Goal: Transaction & Acquisition: Purchase product/service

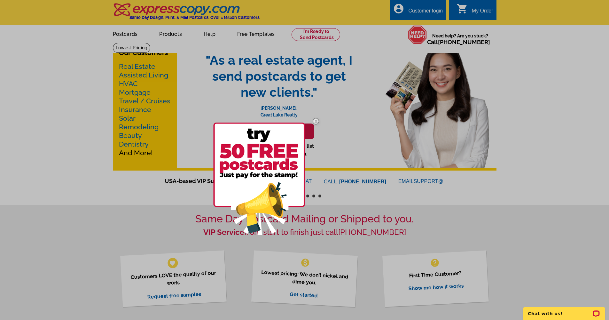
click at [317, 122] on img at bounding box center [316, 121] width 19 height 19
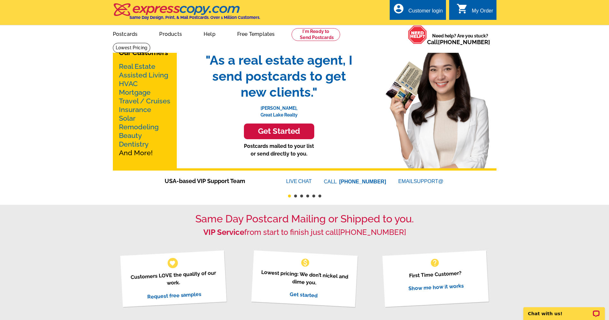
click at [281, 133] on h3 "Get Started" at bounding box center [279, 131] width 54 height 9
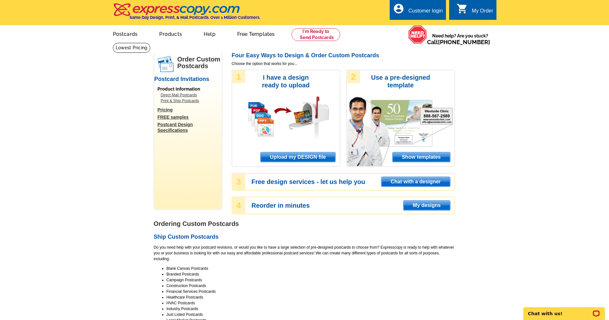
click at [422, 158] on span "Show templates" at bounding box center [422, 157] width 58 height 10
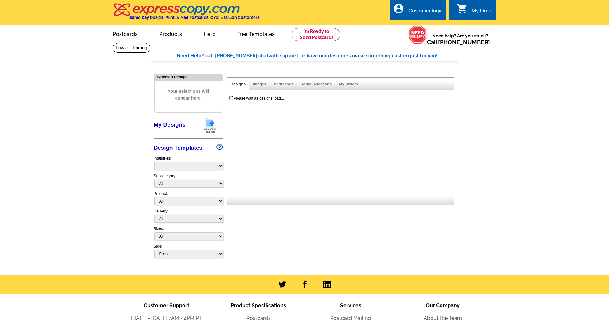
select select "971"
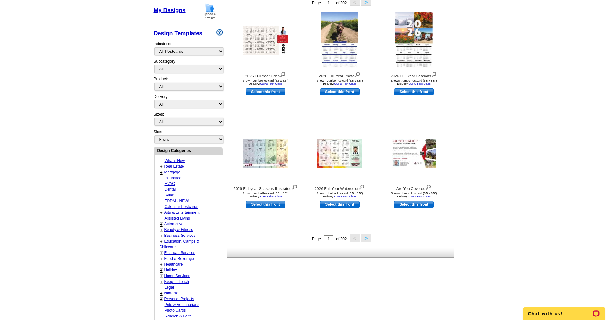
scroll to position [117, 0]
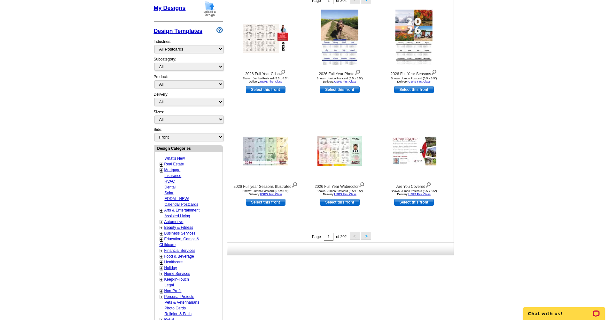
click at [368, 236] on button ">" at bounding box center [366, 236] width 10 height 8
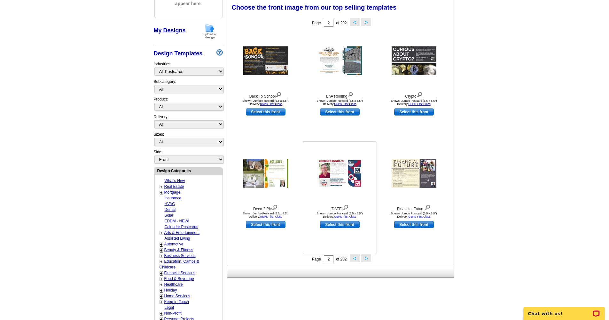
scroll to position [94, 0]
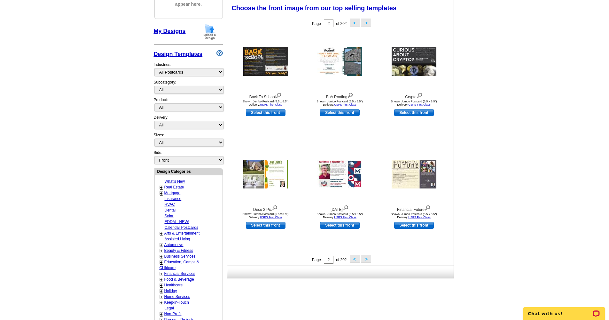
click at [369, 256] on button ">" at bounding box center [366, 259] width 10 height 8
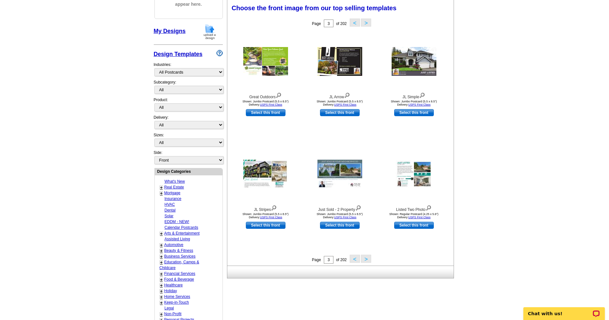
click at [368, 258] on button ">" at bounding box center [366, 259] width 10 height 8
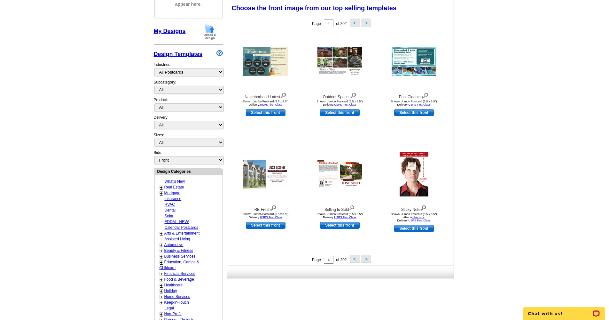
click at [368, 259] on button ">" at bounding box center [366, 259] width 10 height 8
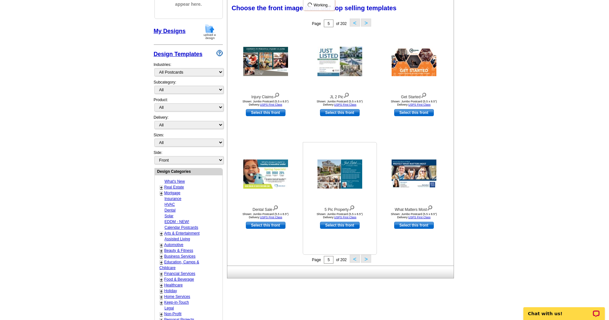
scroll to position [86, 0]
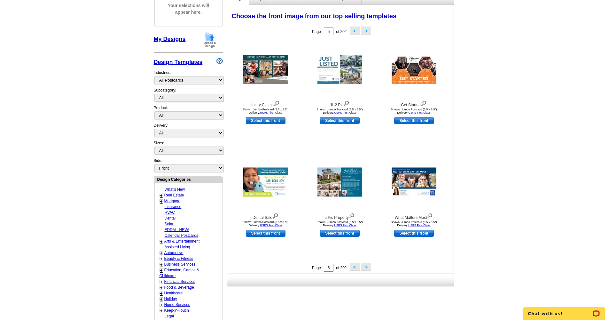
click at [368, 267] on button ">" at bounding box center [366, 267] width 10 height 8
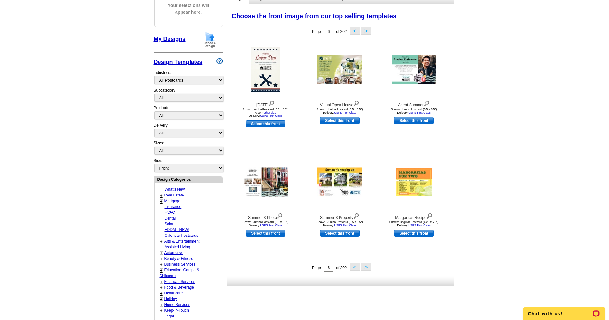
click at [367, 268] on button ">" at bounding box center [366, 267] width 10 height 8
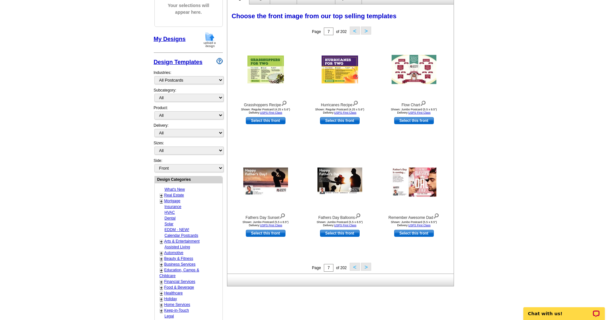
click at [367, 266] on button ">" at bounding box center [366, 267] width 10 height 8
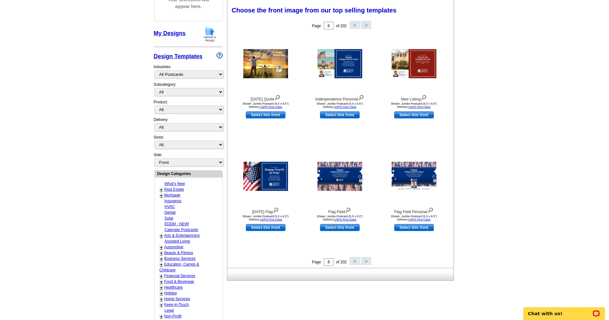
scroll to position [93, 0]
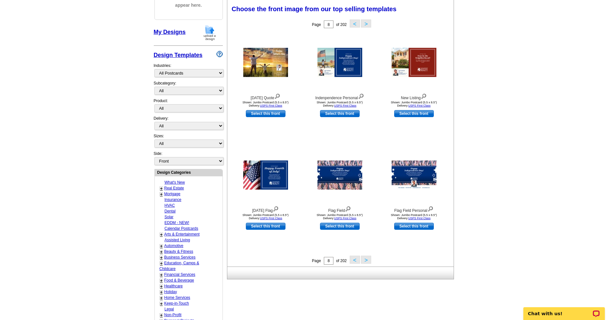
click at [366, 260] on button ">" at bounding box center [366, 260] width 10 height 8
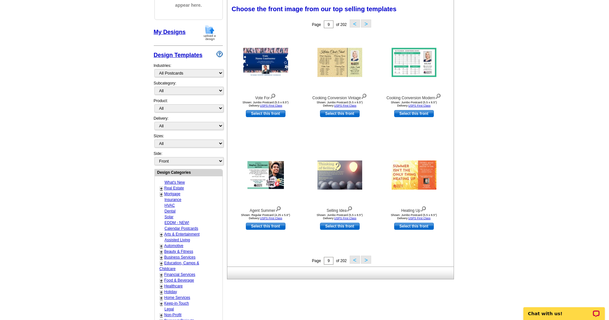
click at [366, 259] on button ">" at bounding box center [366, 260] width 10 height 8
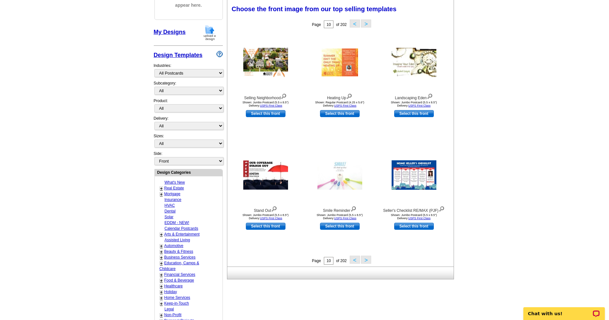
click at [370, 260] on button ">" at bounding box center [366, 260] width 10 height 8
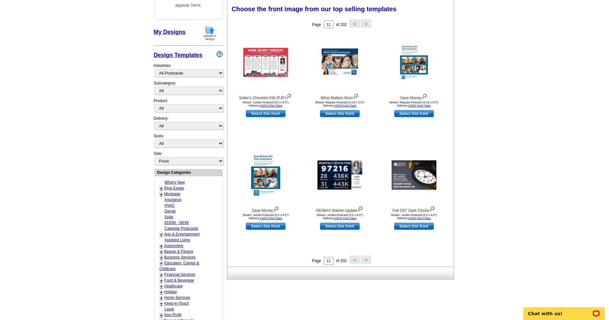
click at [370, 260] on button ">" at bounding box center [366, 260] width 10 height 8
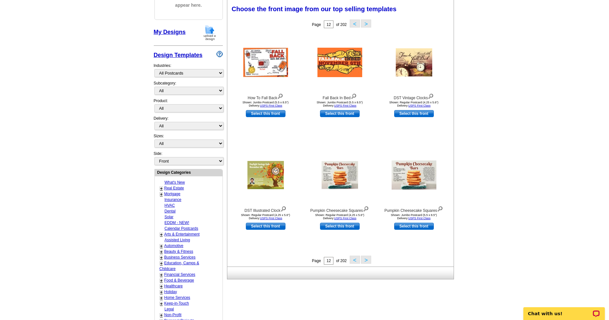
click at [369, 262] on button ">" at bounding box center [366, 260] width 10 height 8
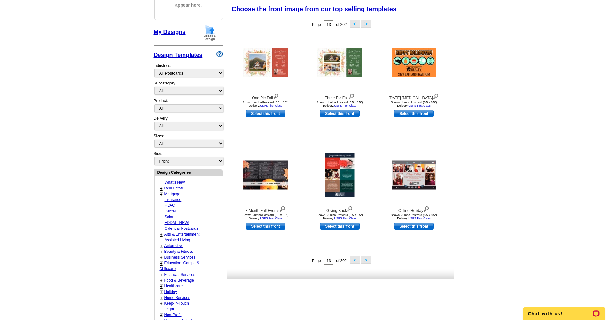
click at [367, 259] on button ">" at bounding box center [366, 260] width 10 height 8
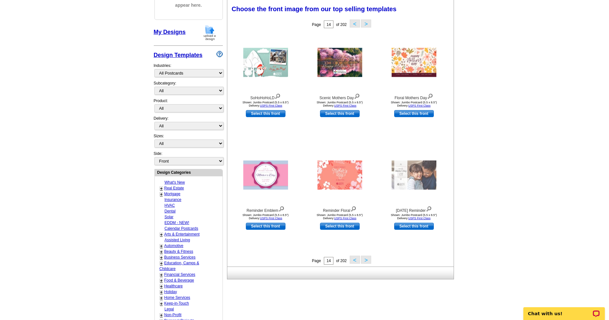
click at [368, 262] on button ">" at bounding box center [366, 260] width 10 height 8
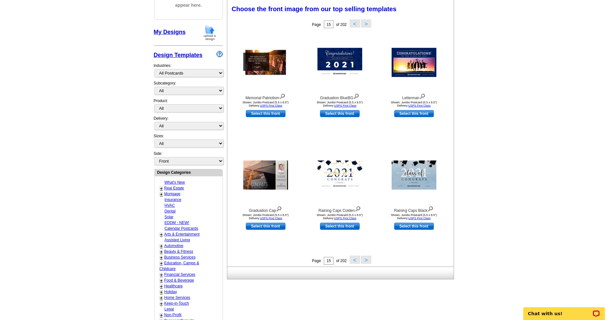
click at [367, 259] on button ">" at bounding box center [366, 260] width 10 height 8
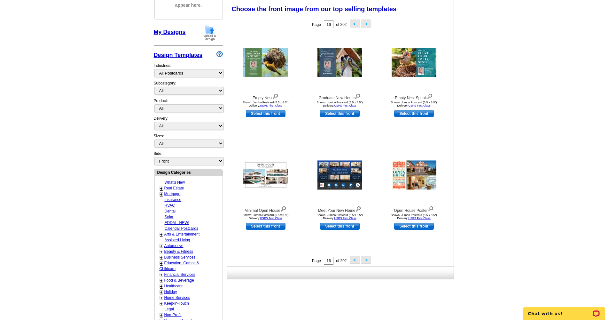
click at [366, 260] on button ">" at bounding box center [366, 260] width 10 height 8
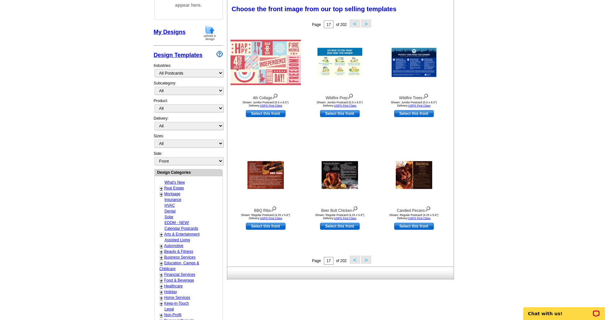
click at [367, 259] on button ">" at bounding box center [366, 260] width 10 height 8
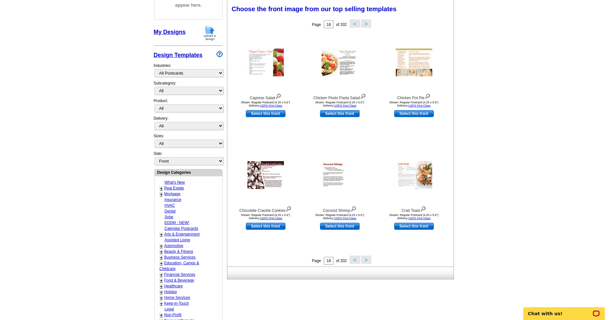
click at [367, 260] on button ">" at bounding box center [366, 260] width 10 height 8
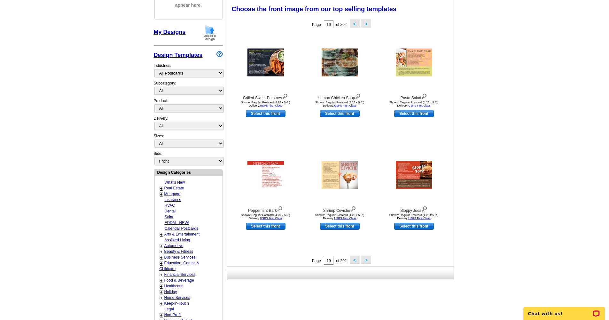
click at [367, 260] on button ">" at bounding box center [366, 260] width 10 height 8
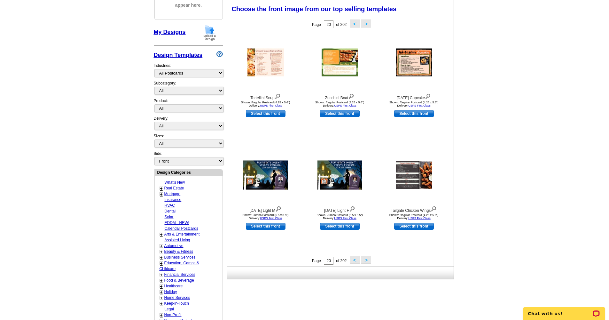
click at [368, 261] on button ">" at bounding box center [366, 260] width 10 height 8
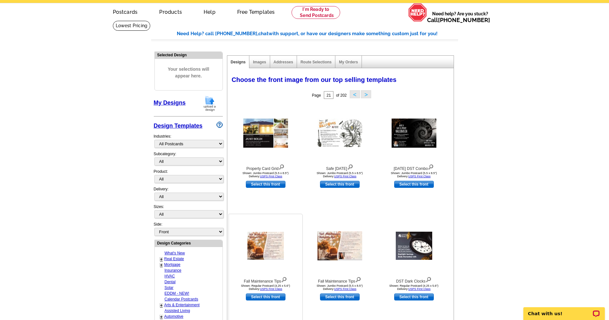
scroll to position [0, 0]
